Goal: Find specific page/section

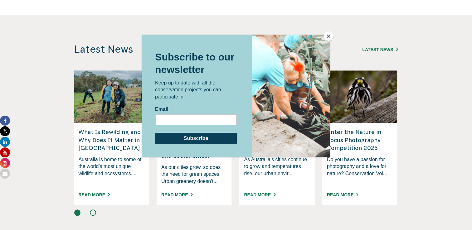
scroll to position [535, 0]
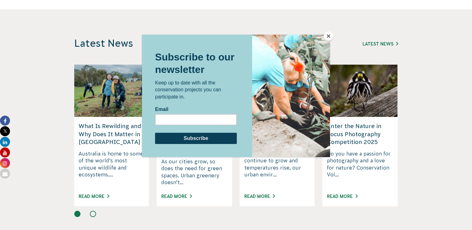
click at [328, 36] on button "Close" at bounding box center [328, 35] width 9 height 9
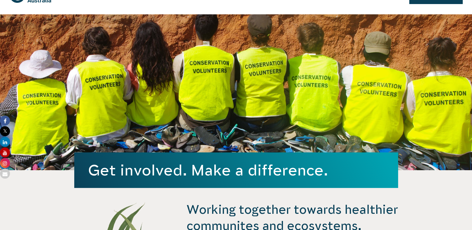
scroll to position [0, 0]
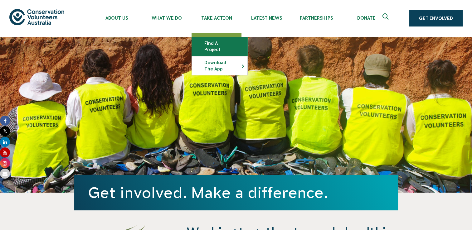
click at [219, 43] on link "Find a project" at bounding box center [220, 46] width 56 height 19
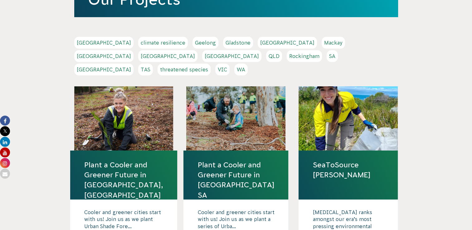
scroll to position [125, 0]
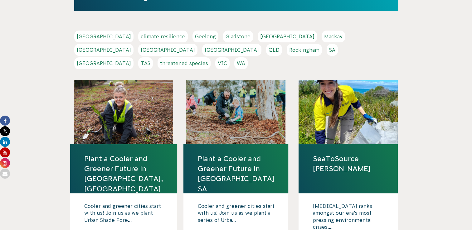
click at [248, 57] on link "WA" at bounding box center [240, 63] width 13 height 12
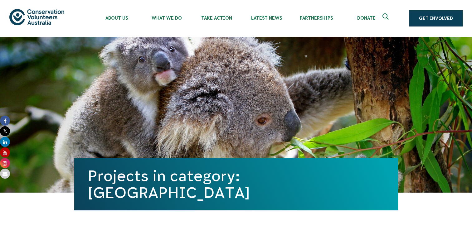
scroll to position [187, 0]
